Goal: Check status: Check status

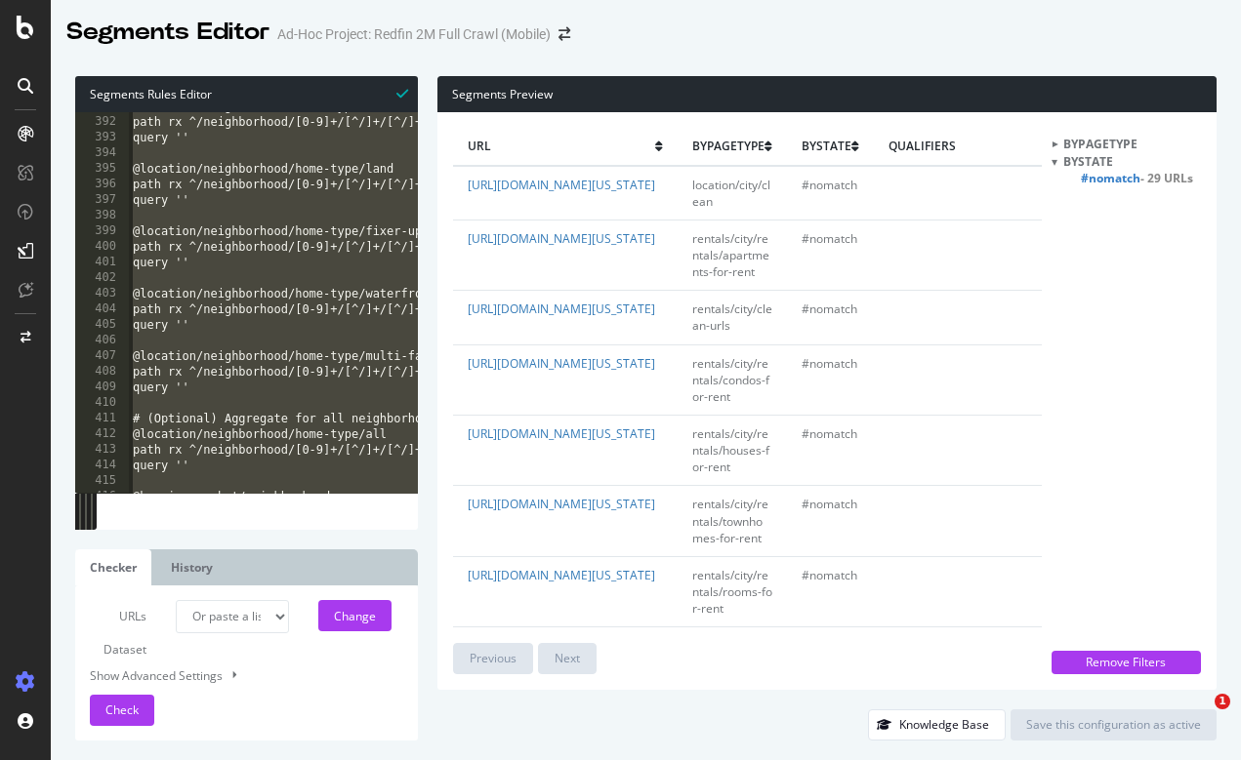
select select "urlList"
click at [27, 35] on icon at bounding box center [26, 27] width 18 height 23
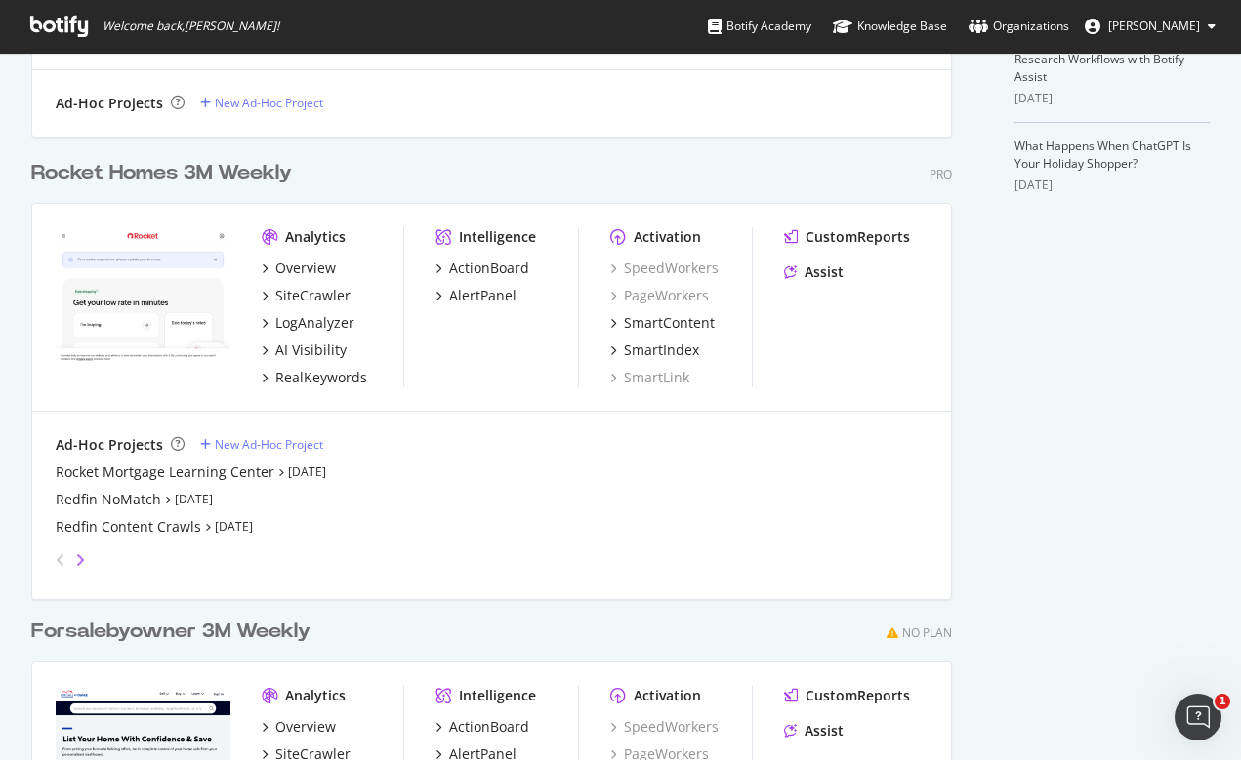
click at [81, 554] on icon "angle-right" at bounding box center [80, 561] width 10 height 16
click at [99, 497] on div "Redfin 2M Full Crawl (Mobile)" at bounding box center [151, 500] width 191 height 20
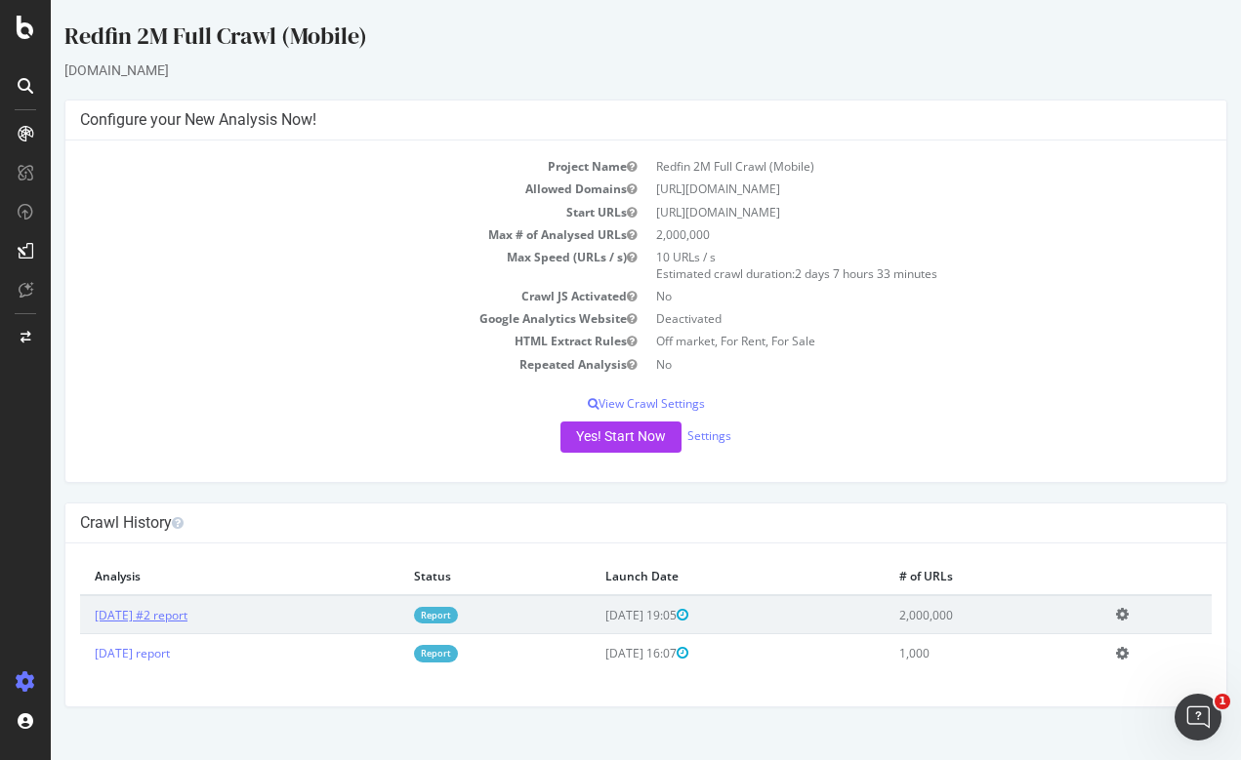
click at [145, 613] on link "[DATE] #2 report" at bounding box center [141, 615] width 93 height 17
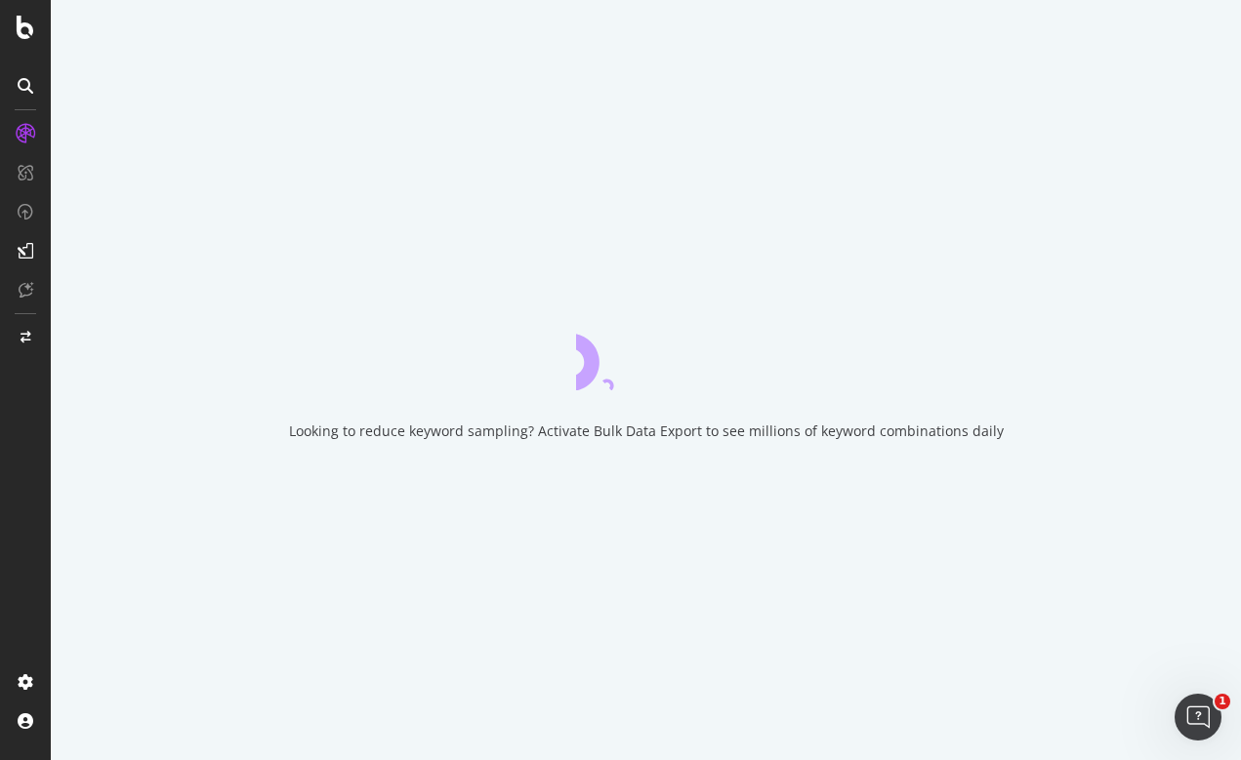
scroll to position [3, 0]
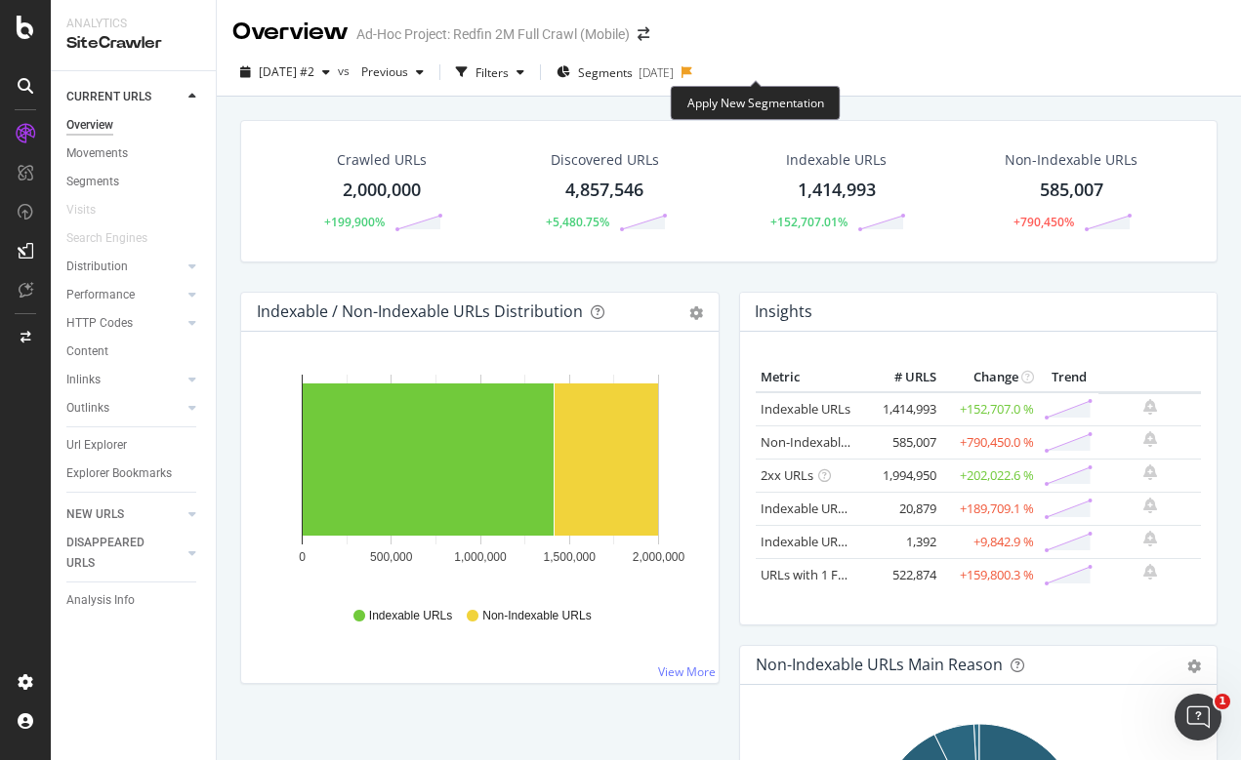
click at [692, 73] on icon at bounding box center [686, 72] width 11 height 12
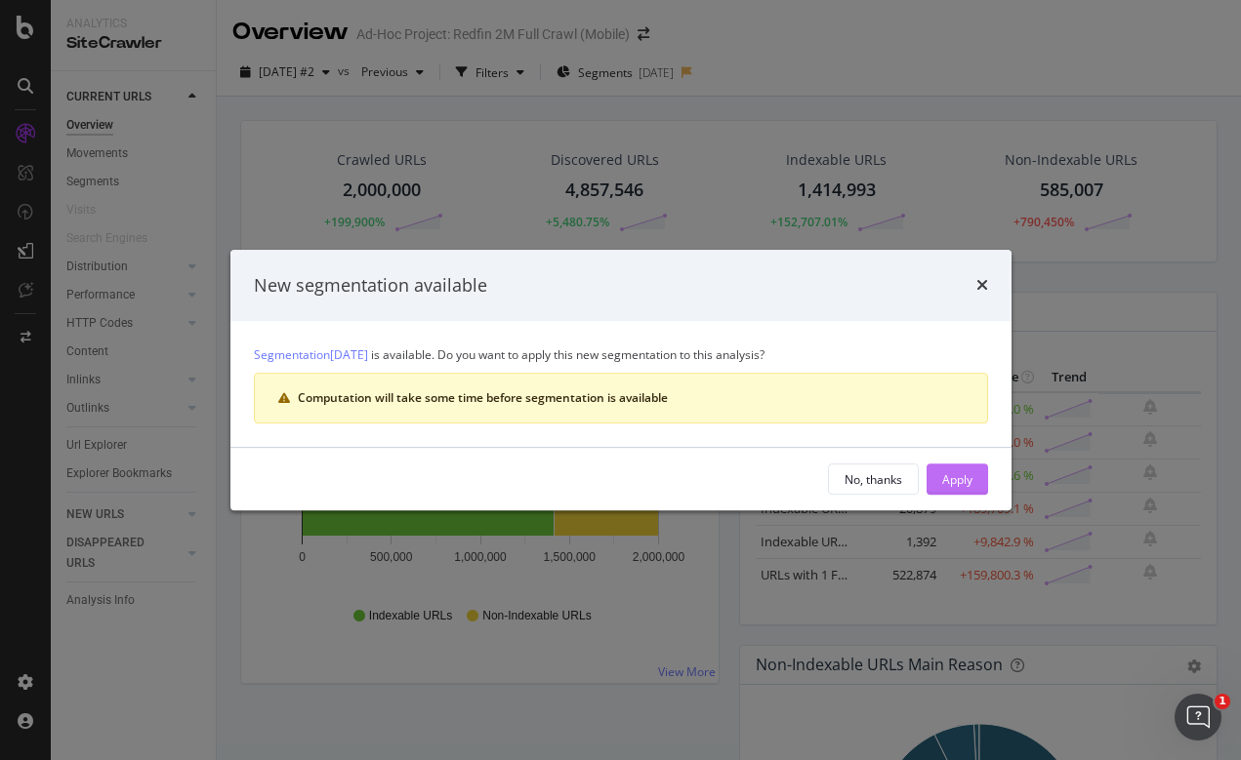
click at [939, 479] on button "Apply" at bounding box center [957, 479] width 62 height 31
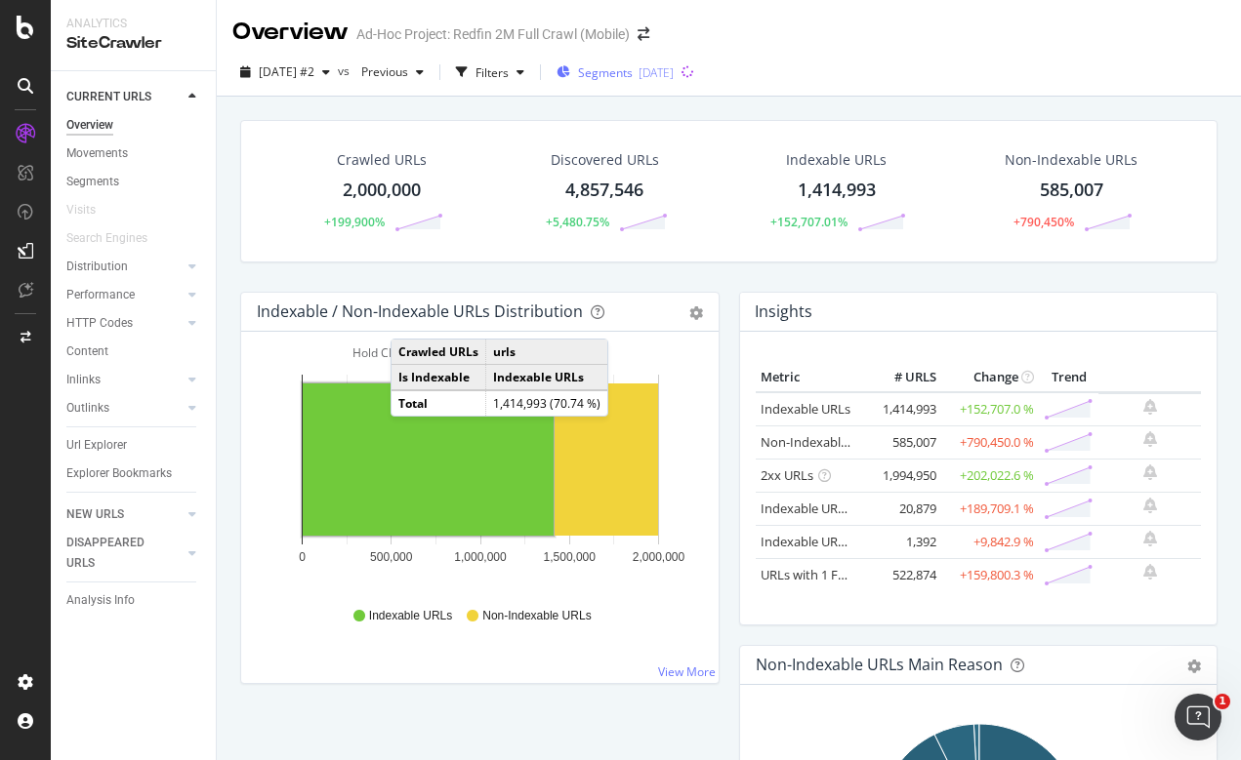
click at [633, 68] on span "Segments" at bounding box center [605, 72] width 55 height 17
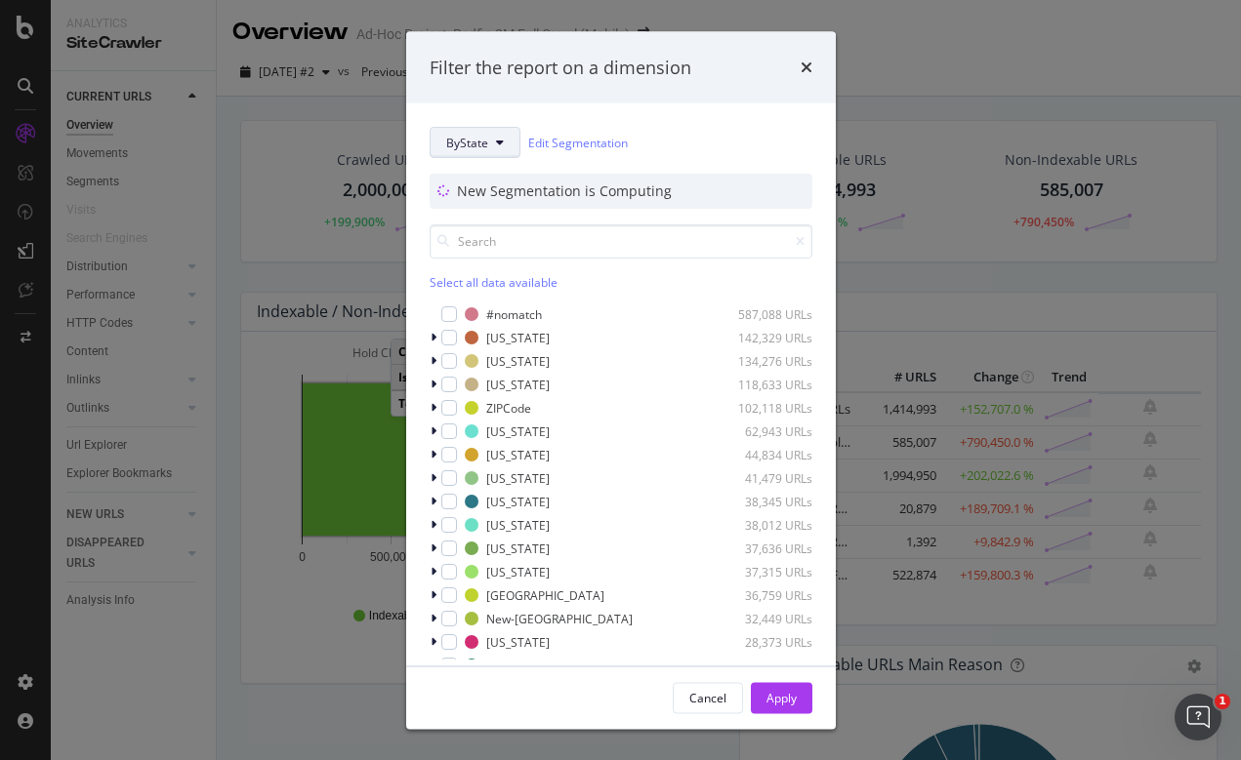
click at [498, 139] on icon "modal" at bounding box center [500, 143] width 8 height 12
